Goal: Task Accomplishment & Management: Complete application form

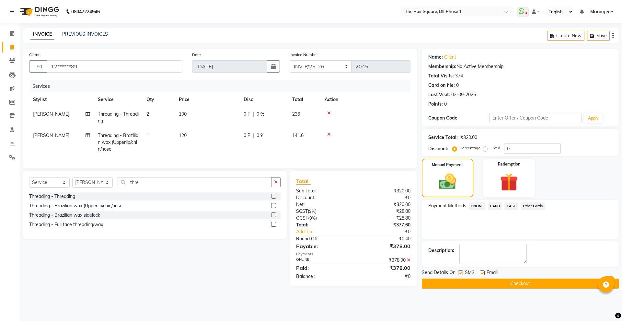
select select "5766"
select select "service"
select select "39747"
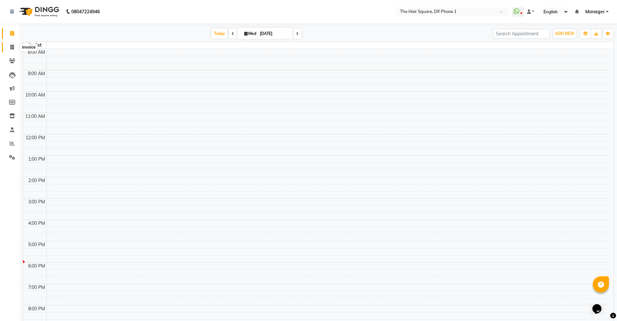
click at [14, 48] on span at bounding box center [11, 47] width 11 height 7
select select "service"
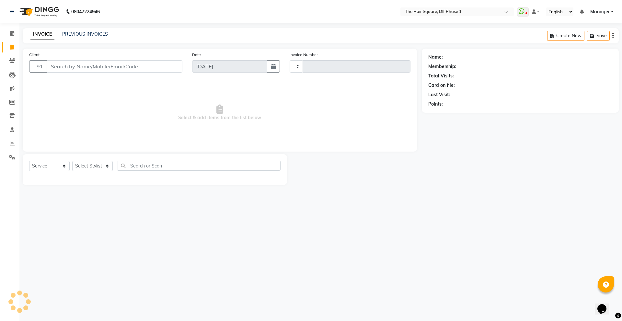
type input "2045"
select select "5766"
click at [92, 68] on input "Client" at bounding box center [115, 66] width 136 height 12
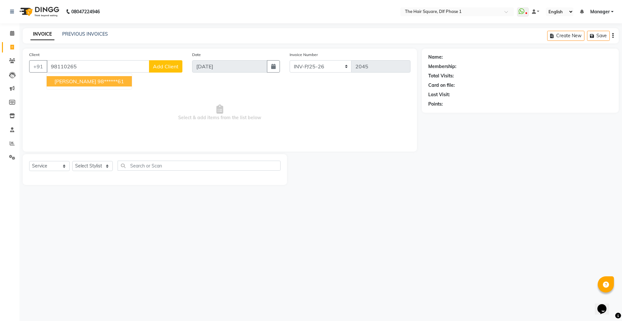
click at [98, 81] on ngb-highlight "98******61" at bounding box center [111, 81] width 27 height 6
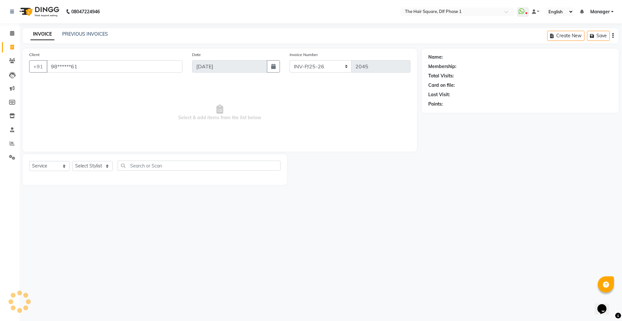
type input "98******61"
click at [91, 168] on select "Select Stylist Abdul ALIZA Amit AMIT ASHOK imran kim mahendra Manager NARENDRA …" at bounding box center [92, 166] width 40 height 10
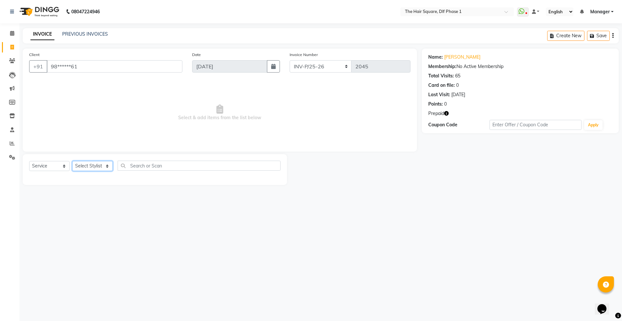
select select "39749"
click at [72, 161] on select "Select Stylist Abdul ALIZA Amit AMIT ASHOK imran kim mahendra Manager NARENDRA …" at bounding box center [92, 166] width 40 height 10
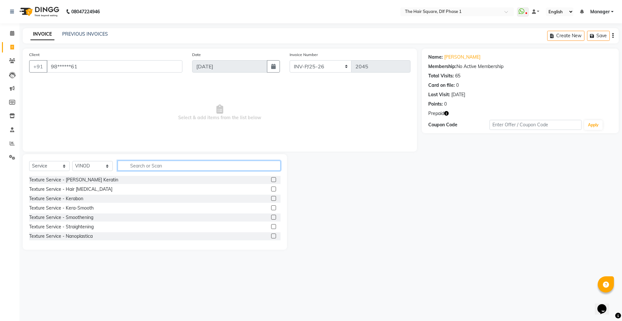
click at [169, 169] on input "text" at bounding box center [199, 166] width 163 height 10
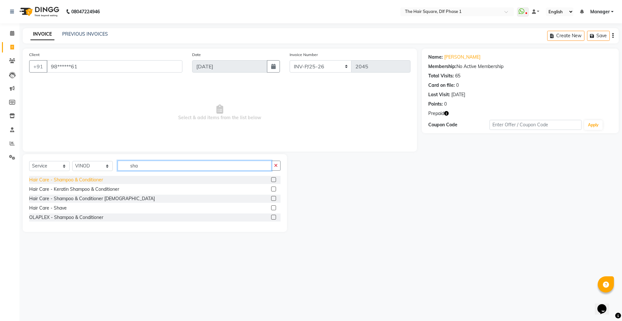
type input "sha"
click at [91, 182] on div "Hair Care - Shampoo & Conditioner" at bounding box center [66, 180] width 74 height 7
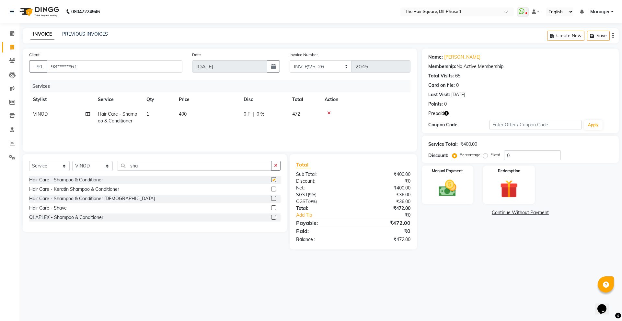
checkbox input "false"
drag, startPoint x: 168, startPoint y: 168, endPoint x: 106, endPoint y: 183, distance: 64.1
click at [106, 183] on div "Select Service Product Membership Package Voucher Prepaid Gift Card Select Styl…" at bounding box center [155, 193] width 264 height 78
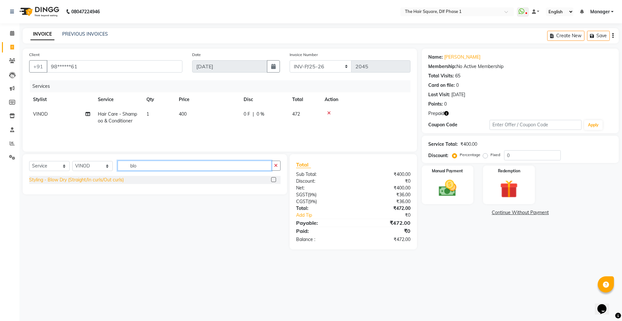
type input "blo"
click at [90, 181] on div "Styling - Blow Dry (Straight/In curls/Out curls)" at bounding box center [76, 180] width 95 height 7
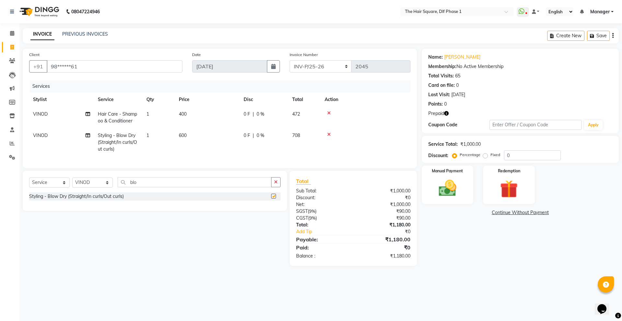
checkbox input "false"
click at [57, 138] on td "VINOD" at bounding box center [61, 142] width 65 height 28
select select "39749"
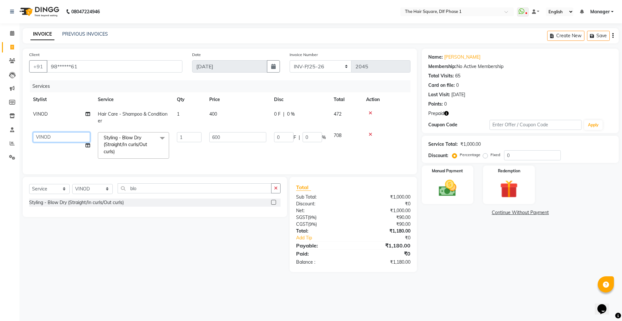
click at [60, 134] on select "Abdul ALIZA Amit AMIT ASHOK imran kim mahendra Manager NARENDRA salman Shyna SU…" at bounding box center [61, 137] width 57 height 10
select select "43702"
click at [336, 63] on select "INV-P-MEMB/25-26 INV-P/25-26" at bounding box center [321, 66] width 62 height 12
select select "5959"
click at [290, 60] on select "INV-P-MEMB/25-26 INV-P/25-26" at bounding box center [321, 66] width 62 height 12
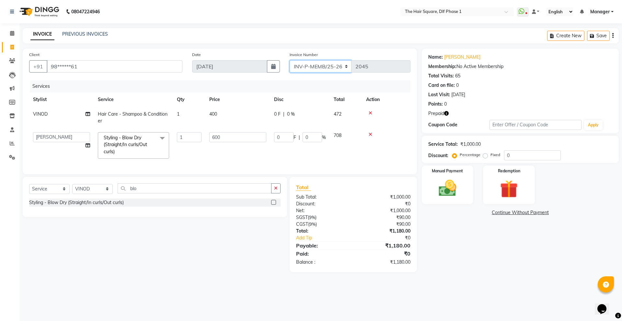
type input "0152"
click at [444, 113] on icon "button" at bounding box center [446, 113] width 5 height 5
click at [509, 192] on img at bounding box center [509, 189] width 30 height 23
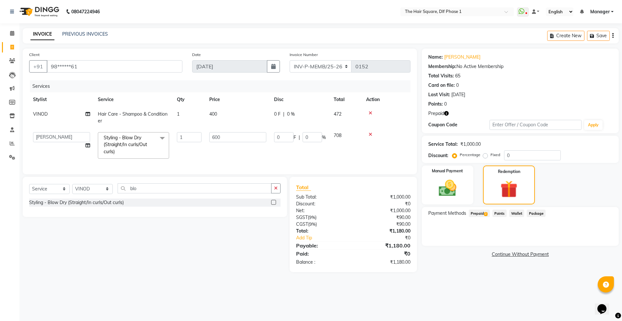
drag, startPoint x: 480, startPoint y: 215, endPoint x: 483, endPoint y: 218, distance: 3.7
click at [480, 215] on span "Prepaid 2" at bounding box center [479, 213] width 21 height 7
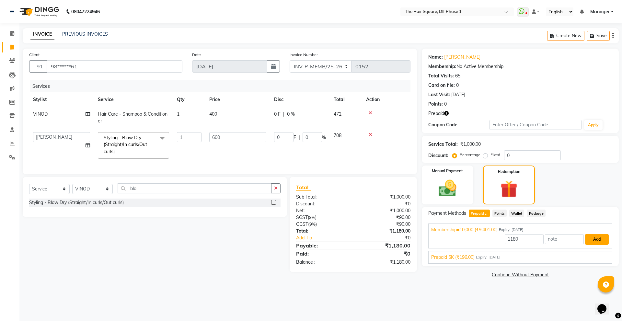
click at [603, 238] on button "Add" at bounding box center [597, 239] width 24 height 11
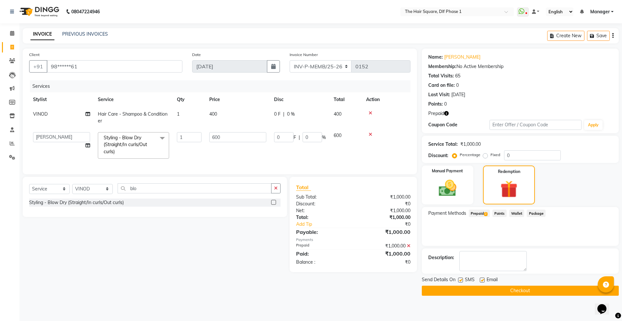
click at [470, 291] on button "Checkout" at bounding box center [520, 291] width 197 height 10
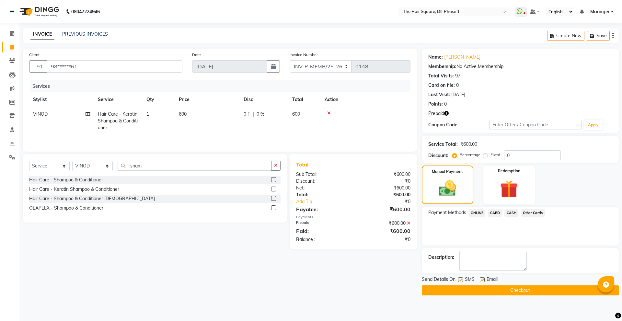
select select "service"
select select "39749"
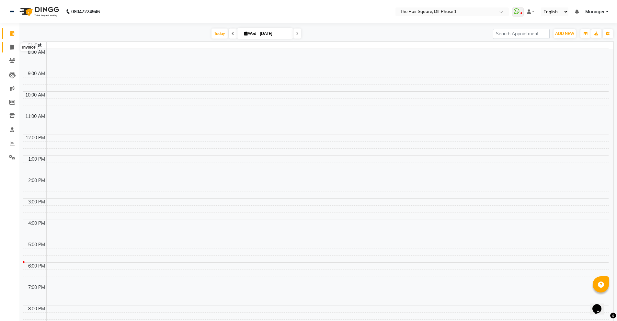
click at [11, 49] on icon at bounding box center [12, 47] width 4 height 5
select select "service"
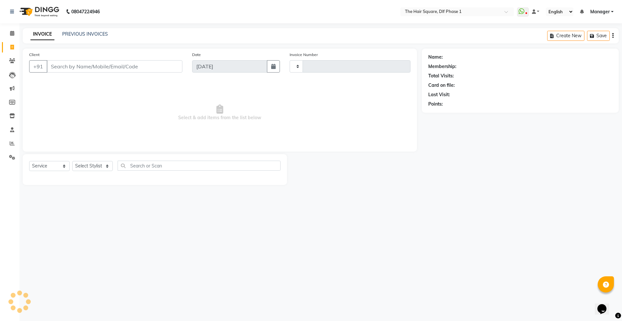
type input "2045"
select select "5766"
click at [13, 33] on icon at bounding box center [12, 33] width 4 height 5
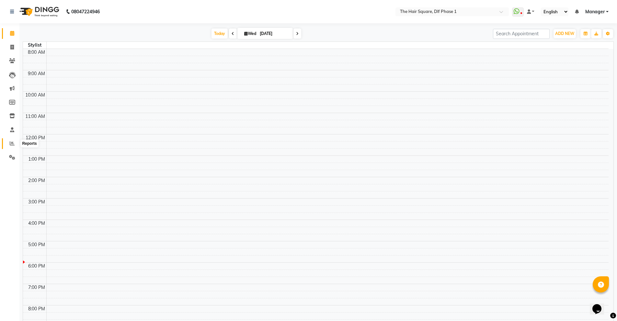
click at [10, 145] on icon at bounding box center [12, 143] width 5 height 5
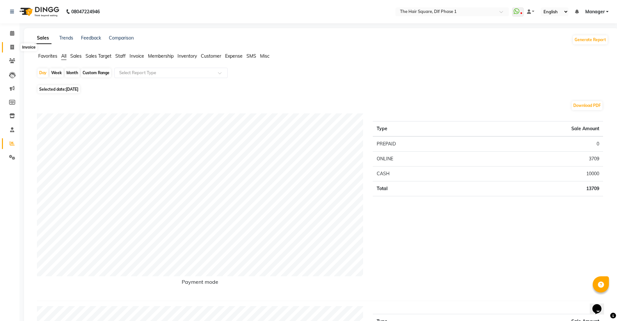
click at [16, 48] on span at bounding box center [11, 47] width 11 height 7
select select "service"
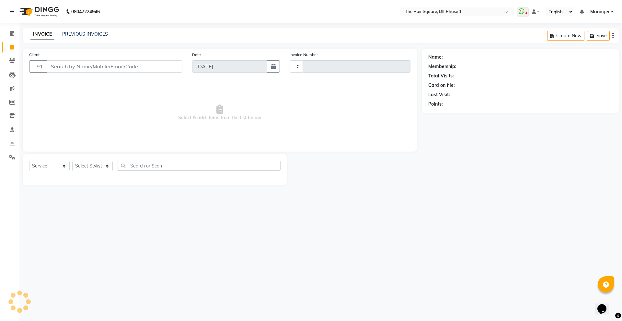
type input "2045"
select select "5766"
